Goal: Task Accomplishment & Management: Manage account settings

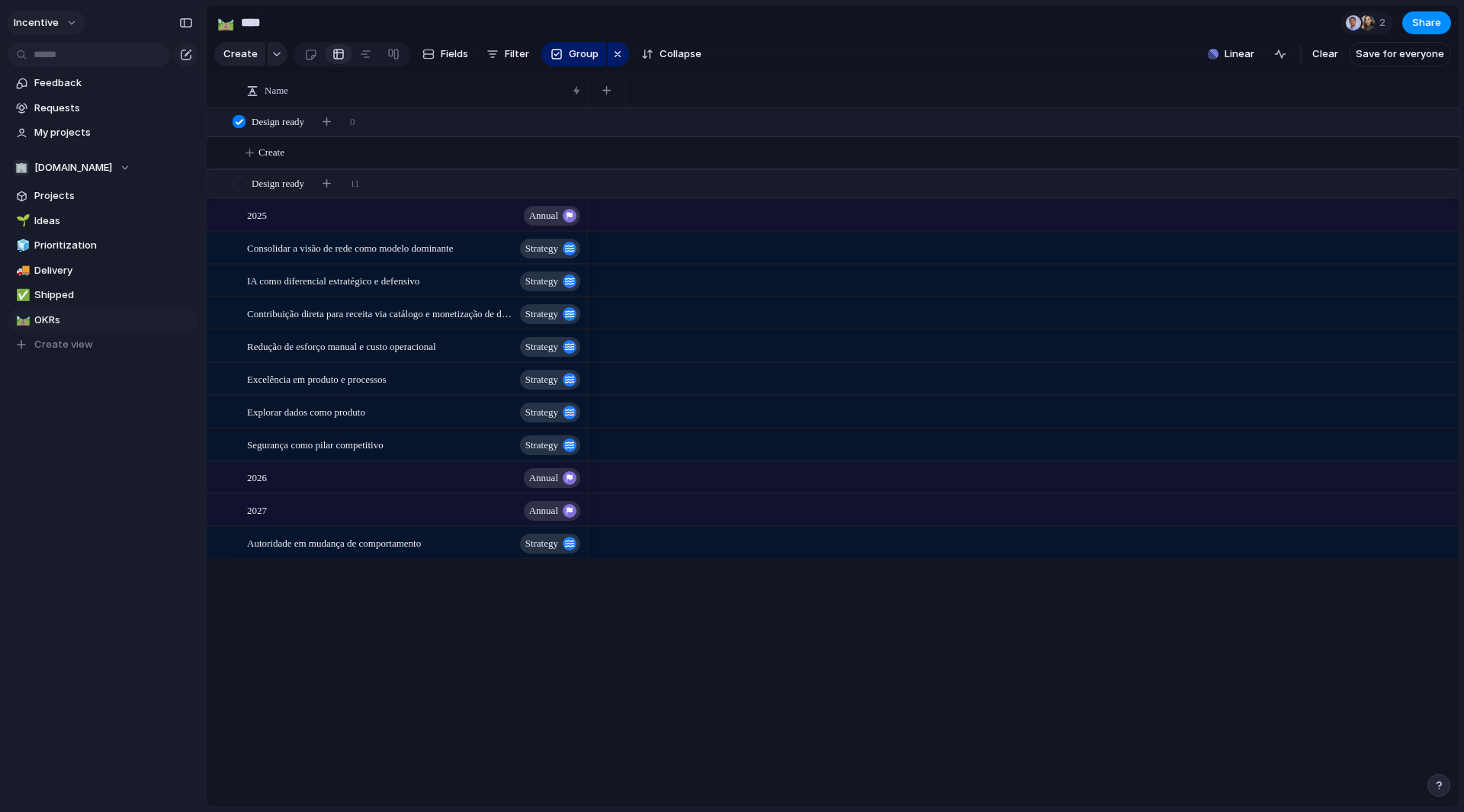
click at [60, 17] on button "Incentive" at bounding box center [46, 22] width 79 height 25
click at [64, 52] on span "Settings" at bounding box center [56, 56] width 42 height 15
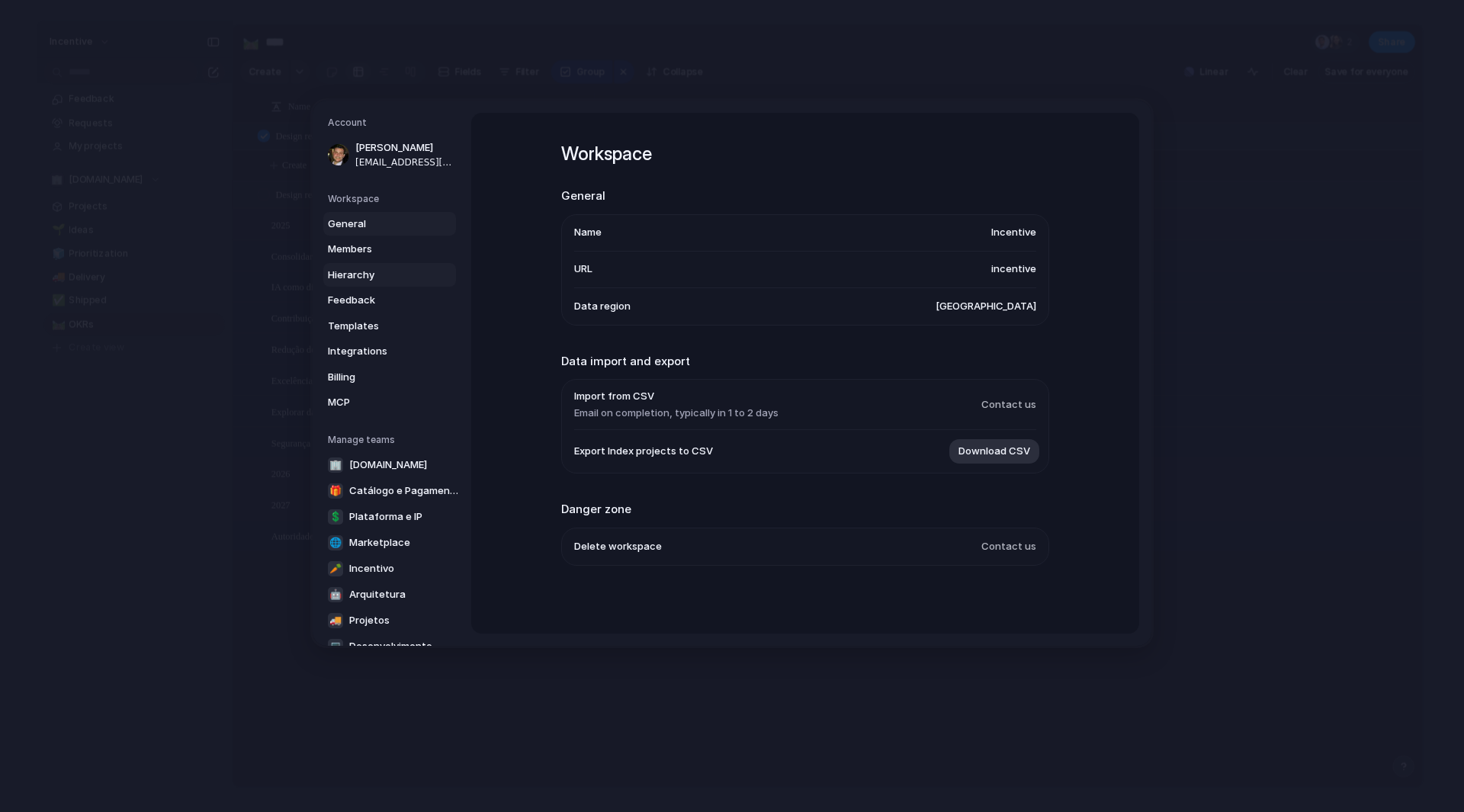
click at [379, 278] on span "Hierarchy" at bounding box center [376, 275] width 98 height 15
